Goal: Task Accomplishment & Management: Complete application form

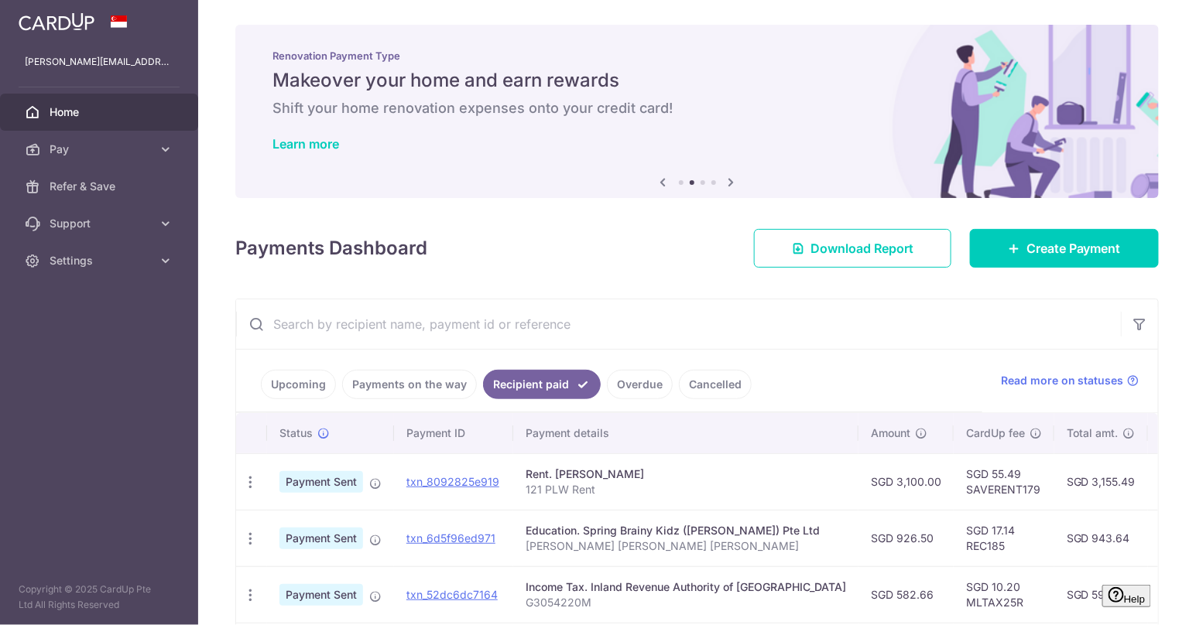
scroll to position [151, 0]
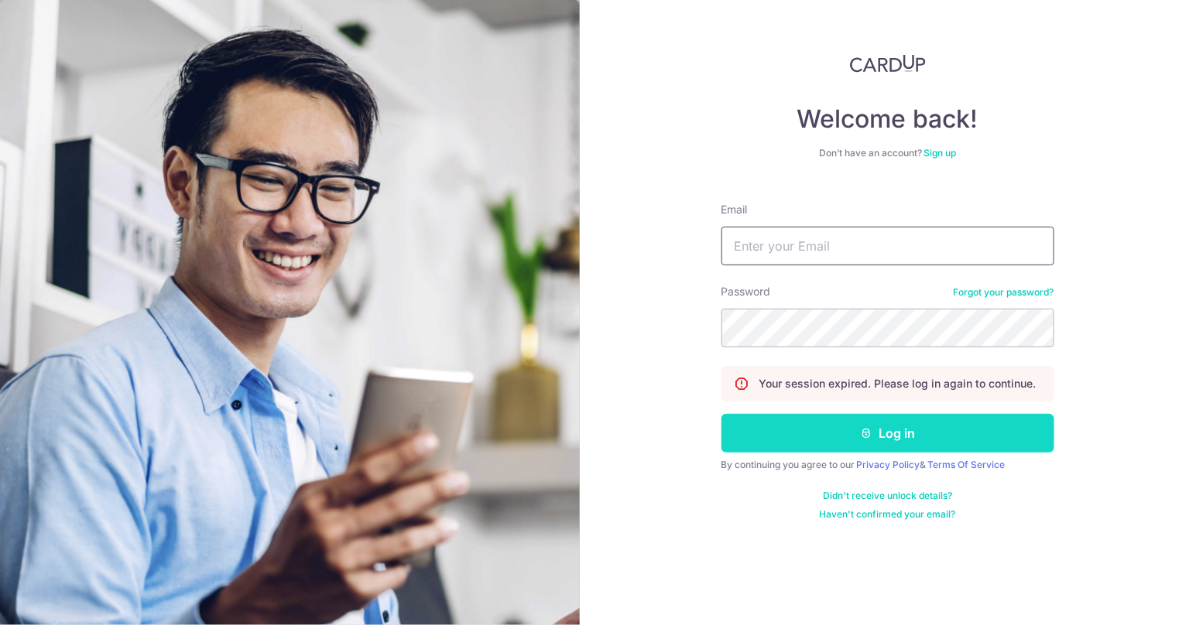
type input "[PERSON_NAME][EMAIL_ADDRESS][PERSON_NAME][DOMAIN_NAME]"
click at [770, 422] on button "Log in" at bounding box center [887, 433] width 333 height 39
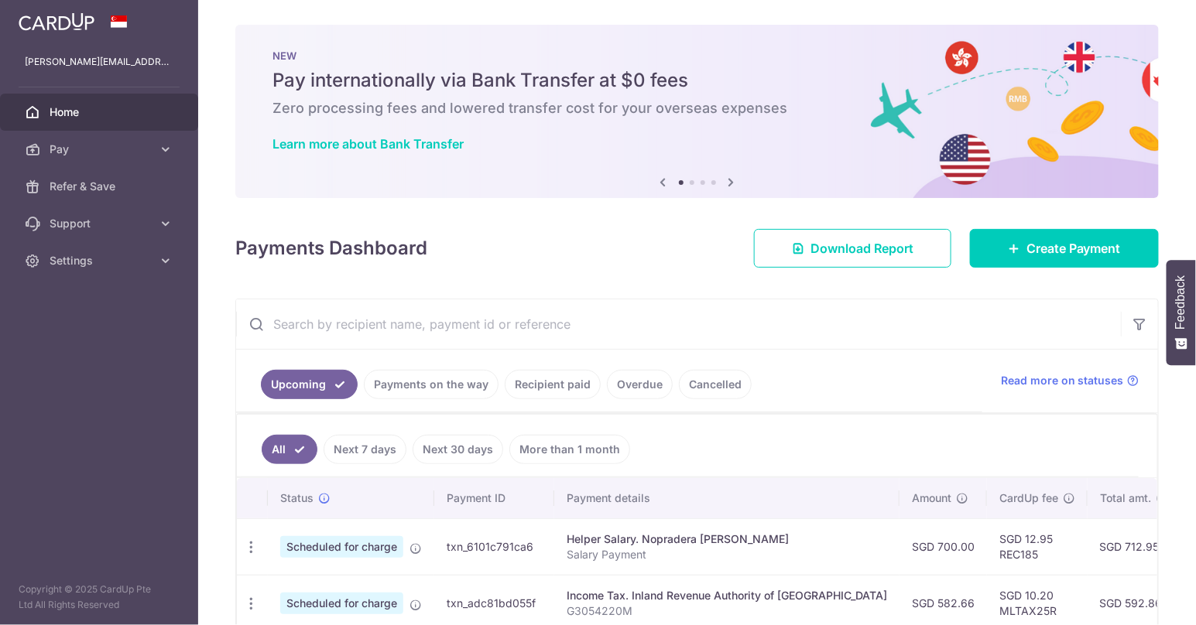
click at [449, 388] on link "Payments on the way" at bounding box center [431, 384] width 135 height 29
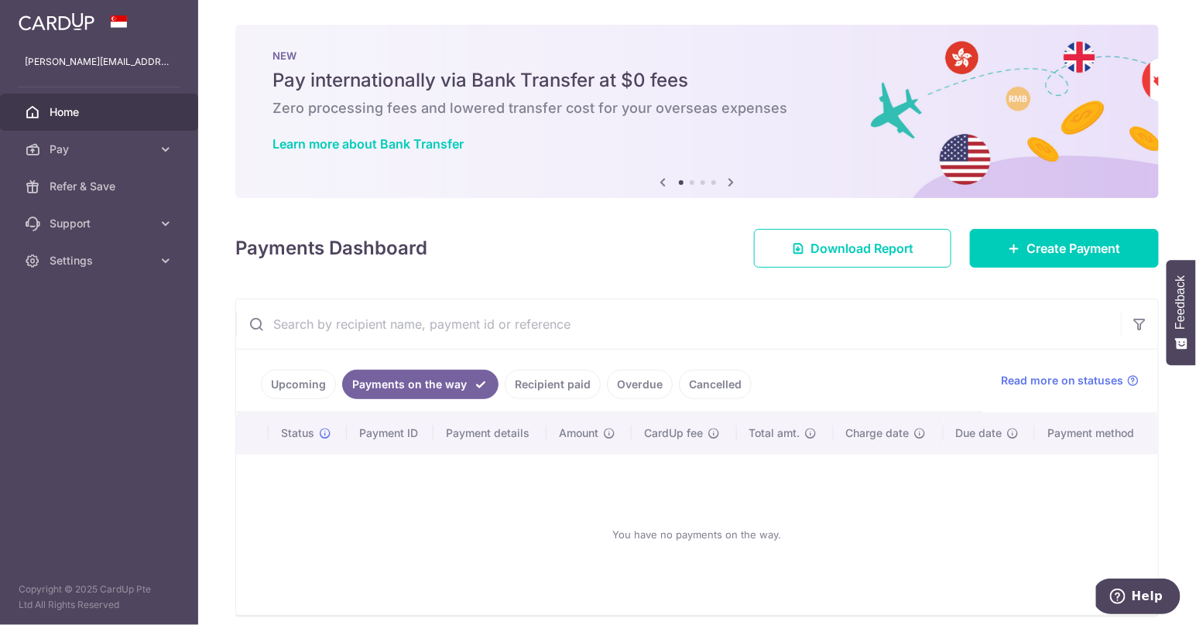
click at [541, 382] on link "Recipient paid" at bounding box center [553, 384] width 96 height 29
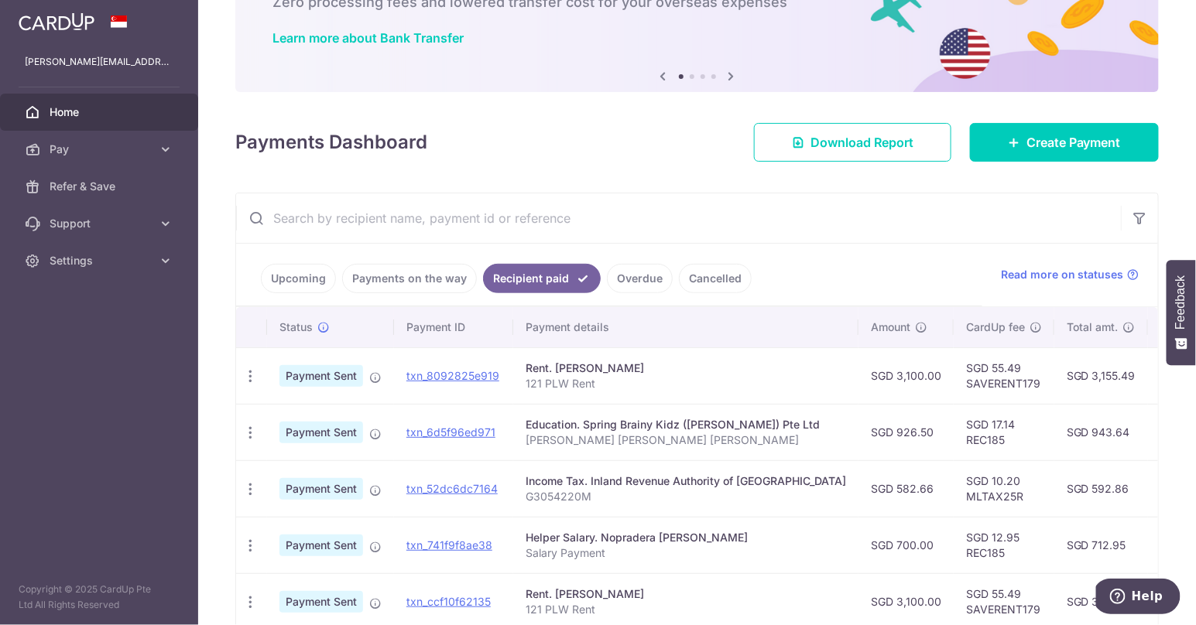
scroll to position [41, 0]
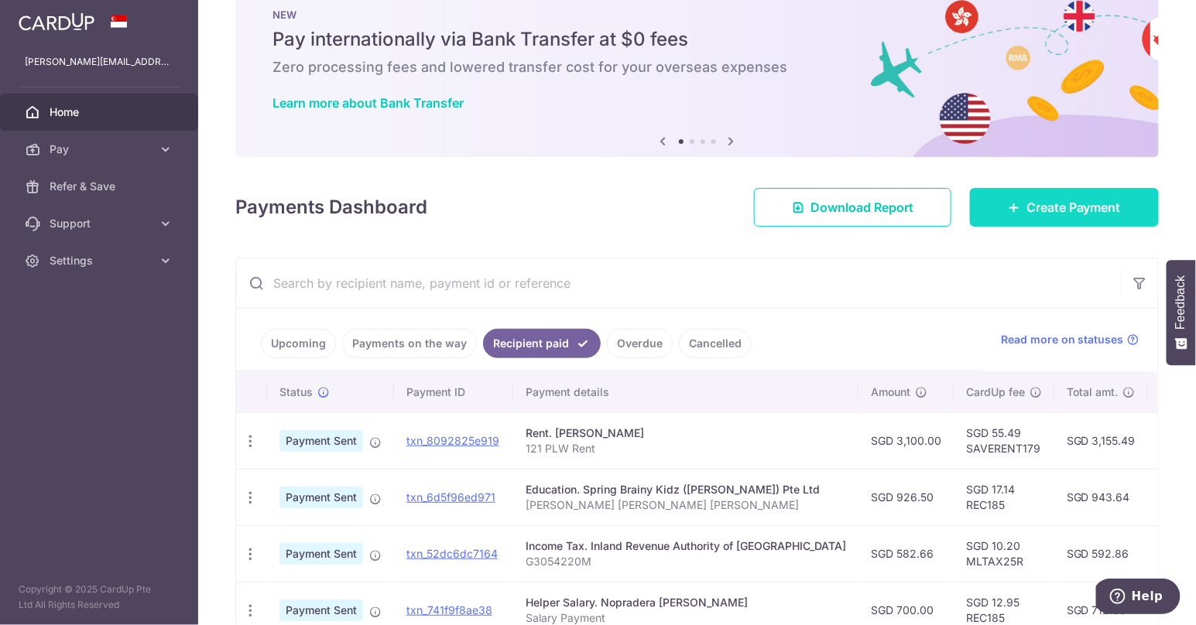
click at [1041, 207] on span "Create Payment" at bounding box center [1073, 207] width 94 height 19
